Goal: Task Accomplishment & Management: Manage account settings

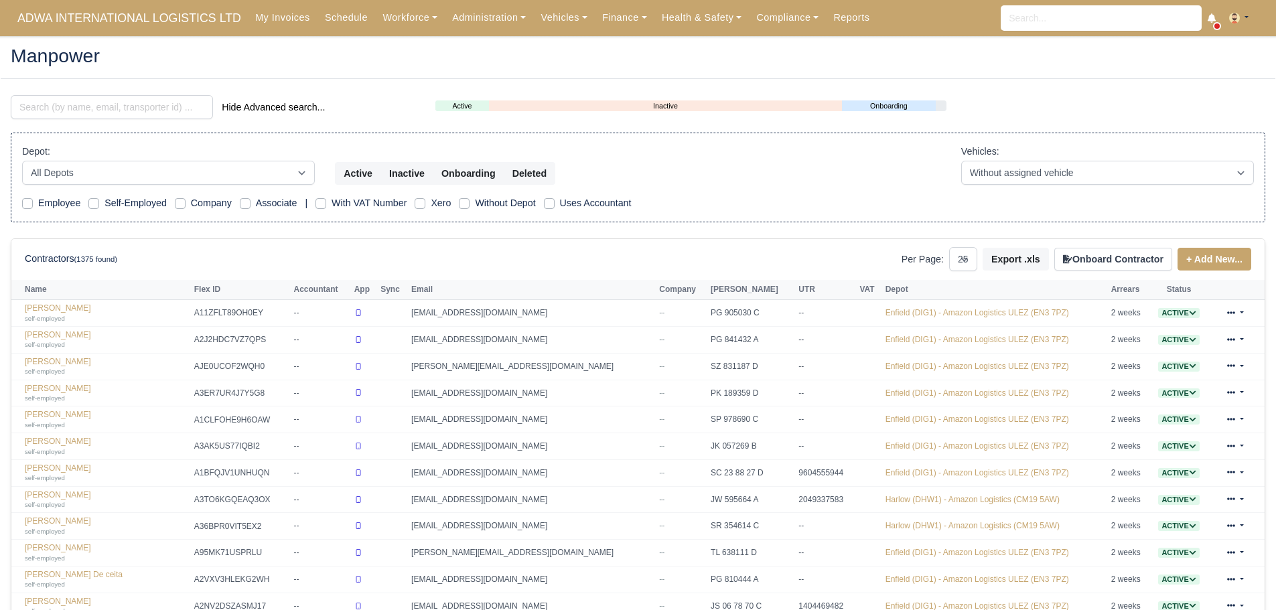
select select "25"
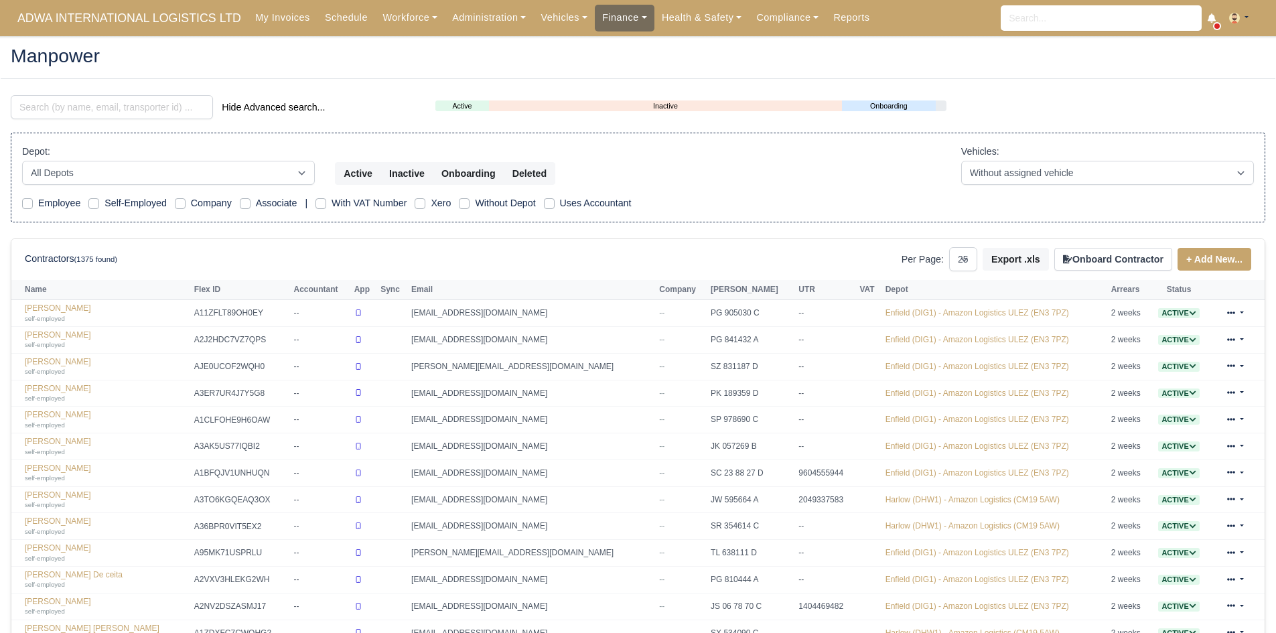
click at [616, 23] on link "Finance" at bounding box center [625, 18] width 60 height 26
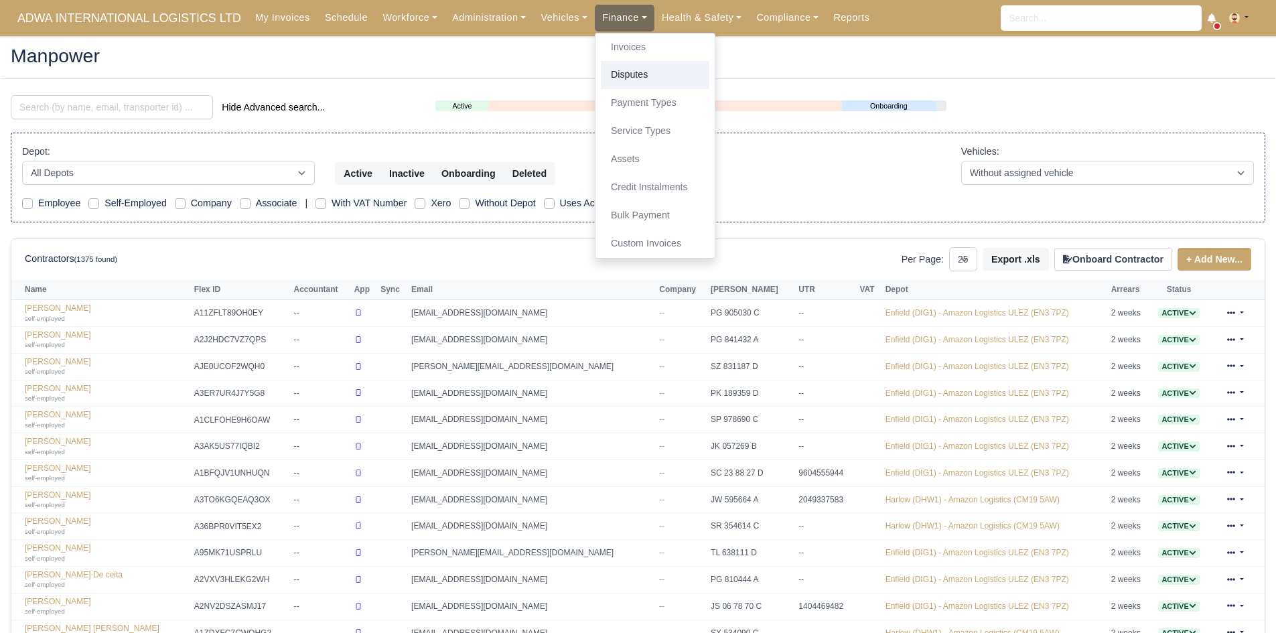
click at [622, 68] on link "Disputes" at bounding box center [655, 75] width 109 height 28
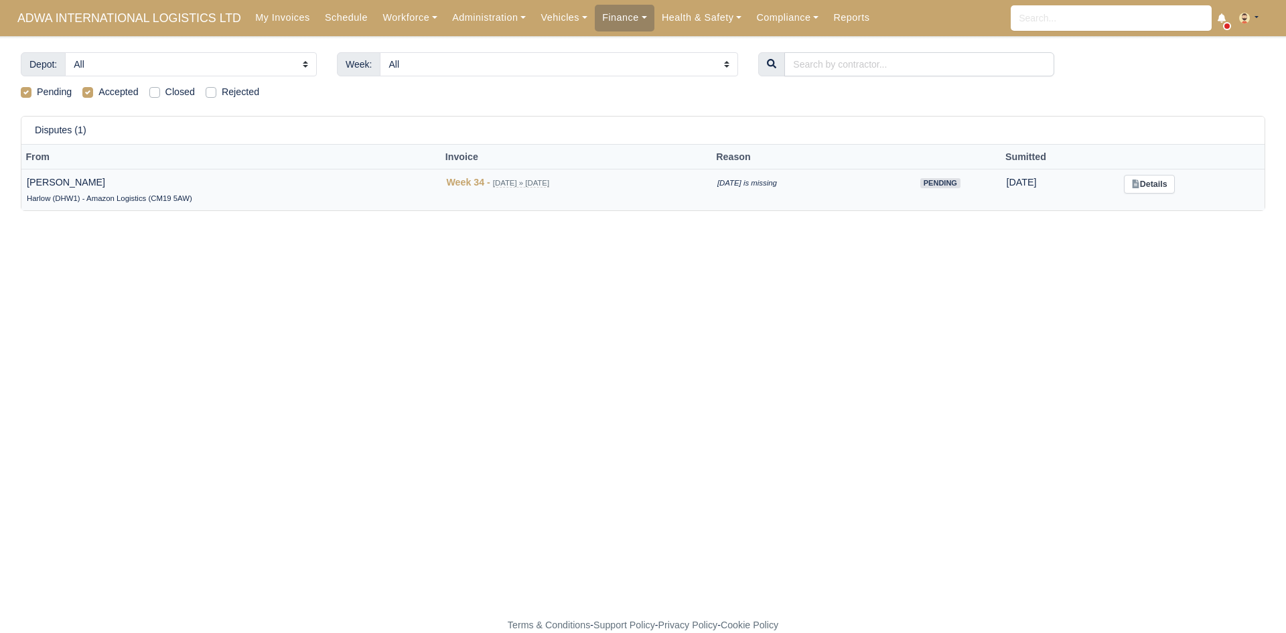
drag, startPoint x: 710, startPoint y: 185, endPoint x: 804, endPoint y: 171, distance: 94.7
click at [804, 171] on td "[DATE] is missing" at bounding box center [795, 190] width 167 height 42
copy icon "[DATE] is missing"
click at [1174, 185] on link "Details" at bounding box center [1149, 184] width 50 height 19
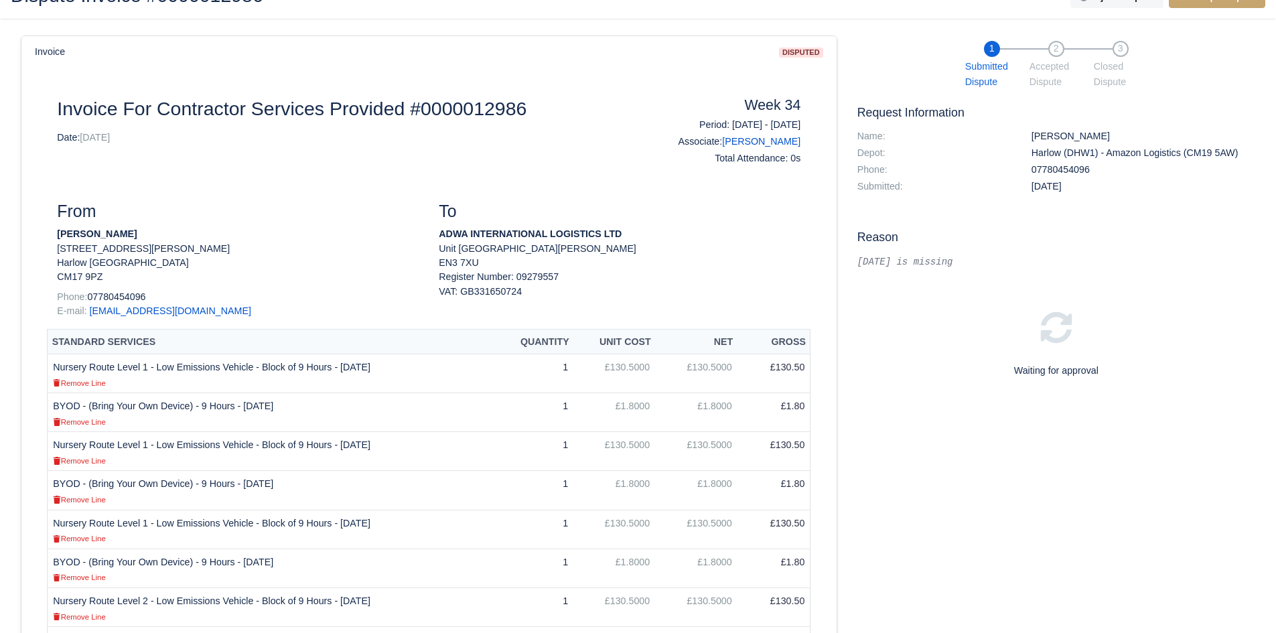
scroll to position [76, 0]
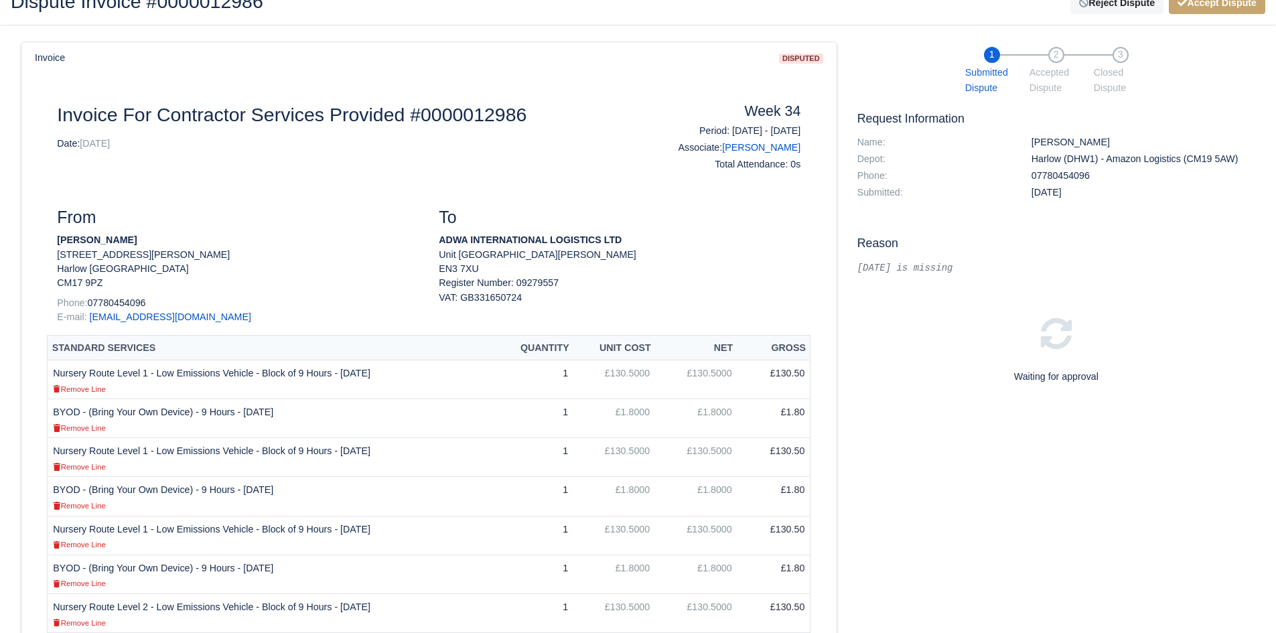
click at [587, 367] on td "£130.5000" at bounding box center [614, 379] width 82 height 39
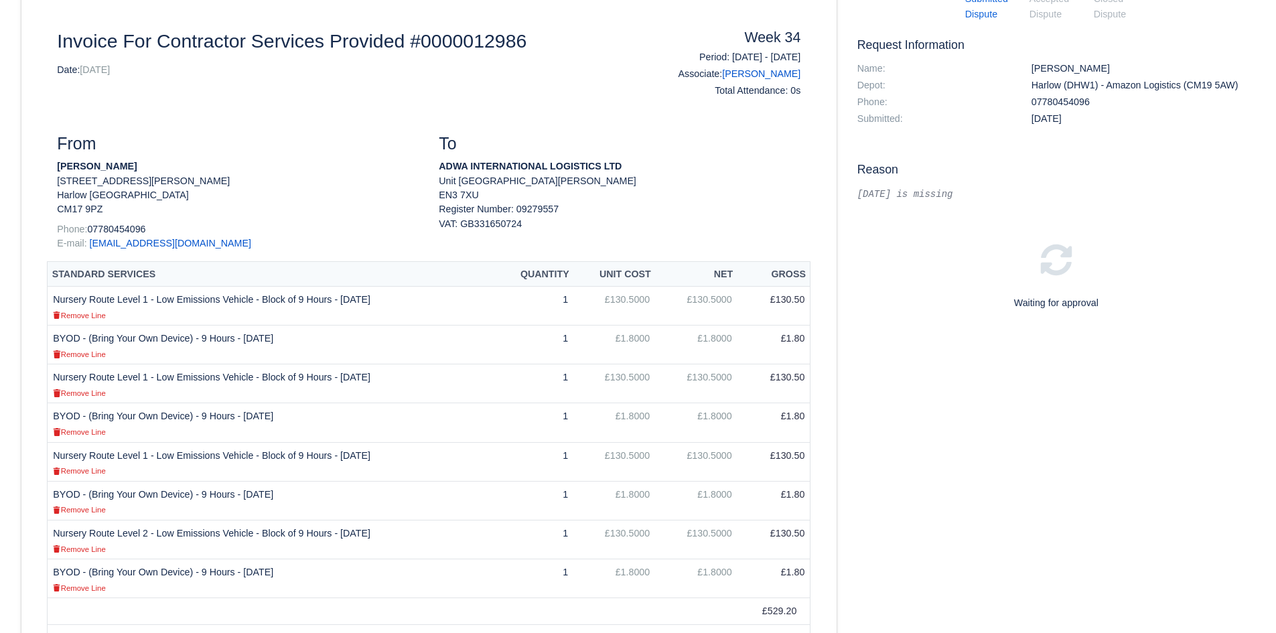
scroll to position [0, 0]
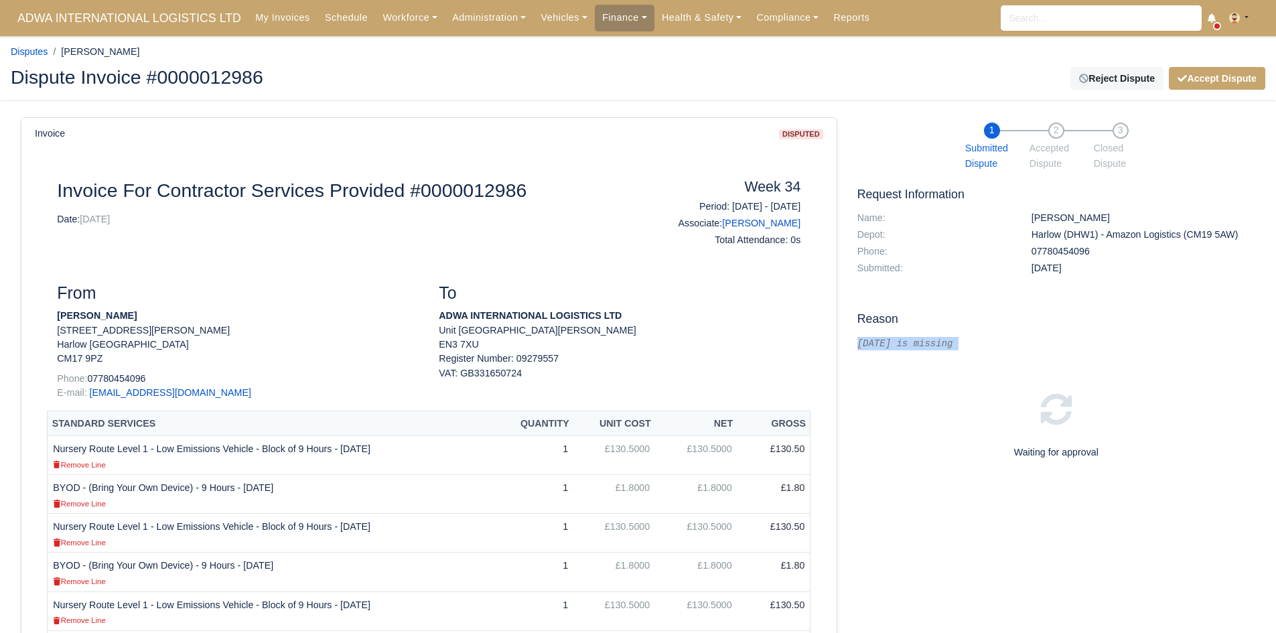
click at [851, 348] on div "1 Submitted Dispute 2 Accepted Dispute 3 Closed Dispute Request Information Nam…" at bounding box center [1056, 609] width 418 height 985
drag, startPoint x: 147, startPoint y: 314, endPoint x: 58, endPoint y: 311, distance: 89.1
click at [58, 311] on p "[PERSON_NAME]" at bounding box center [238, 316] width 362 height 14
copy strong "[PERSON_NAME]"
drag, startPoint x: 990, startPoint y: 352, endPoint x: 859, endPoint y: 342, distance: 131.6
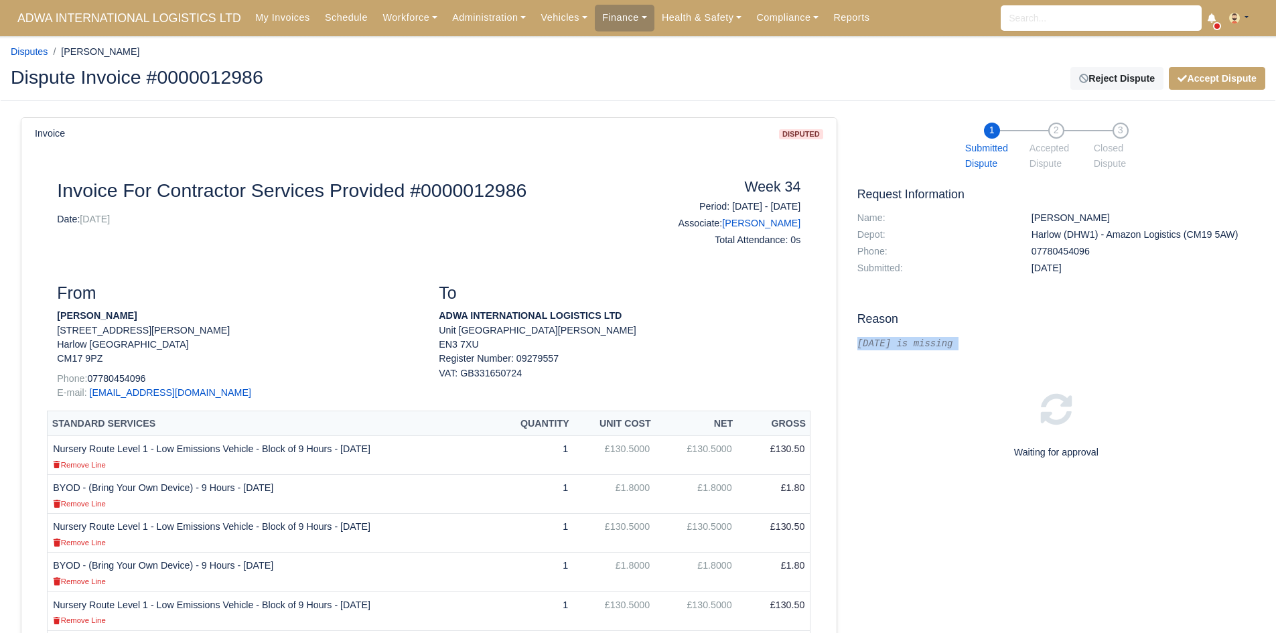
click at [859, 342] on div "[DATE] is missing" at bounding box center [1056, 343] width 398 height 13
copy div "[DATE] is missing"
